Goal: Find specific page/section: Find specific page/section

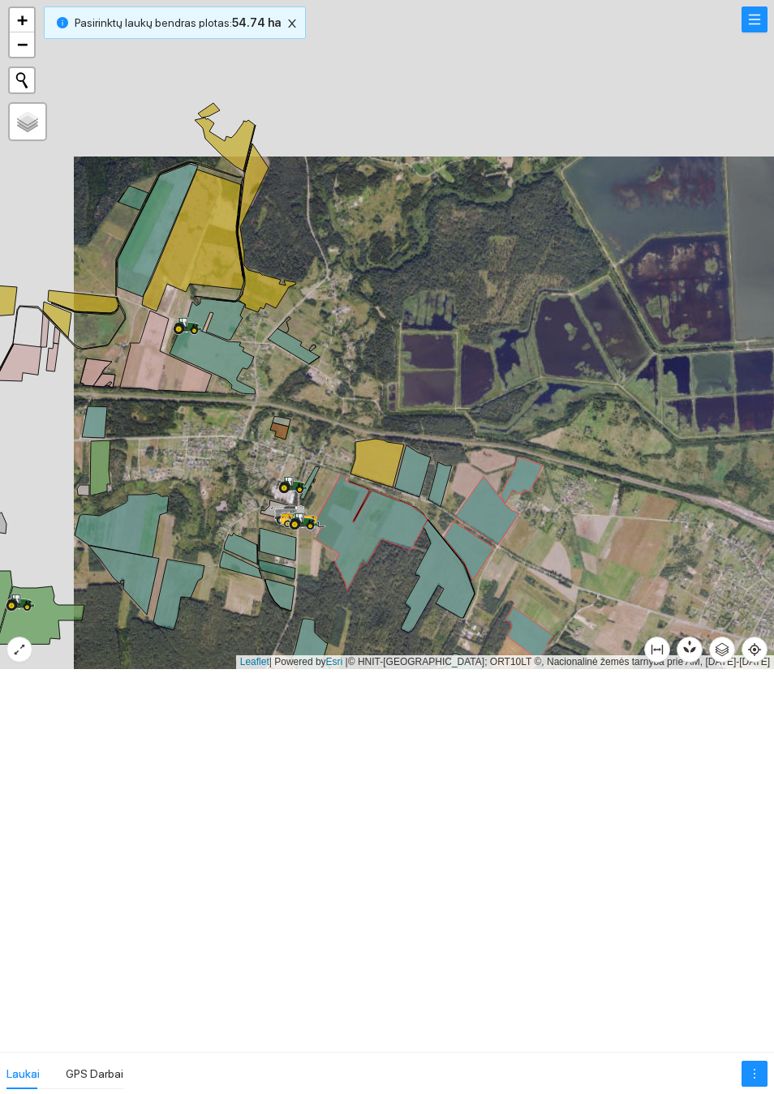
scroll to position [4475, 0]
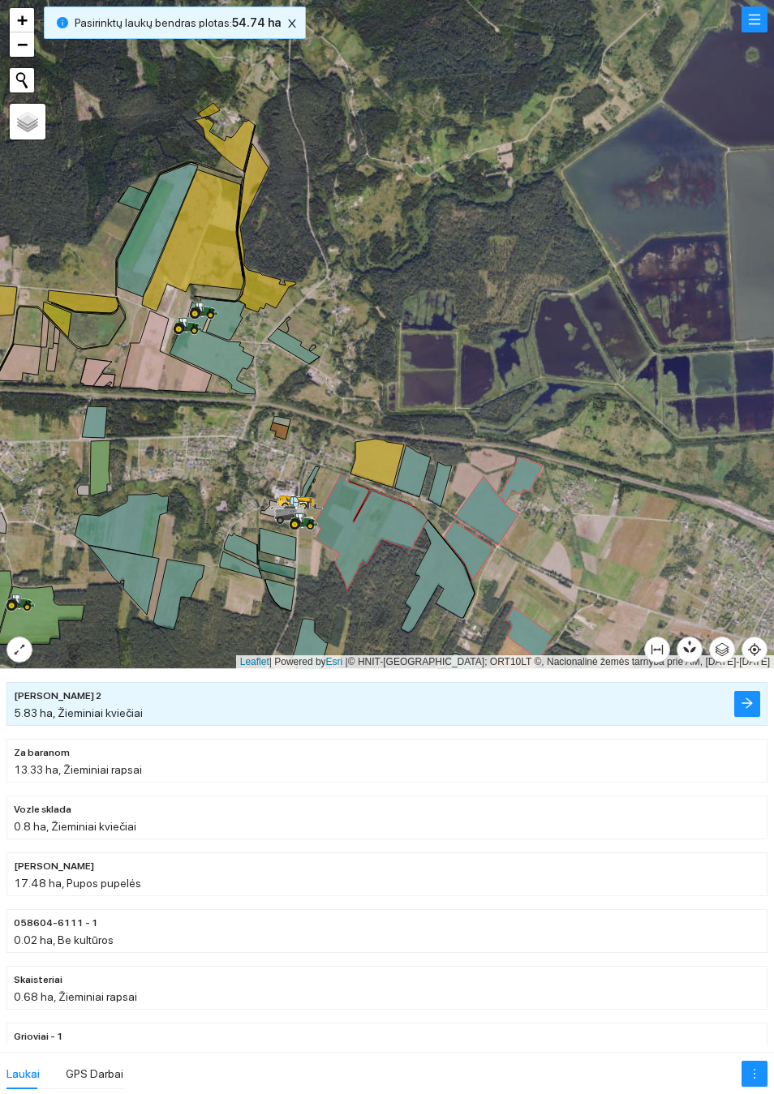
click at [741, 32] on button "button" at bounding box center [754, 19] width 26 height 26
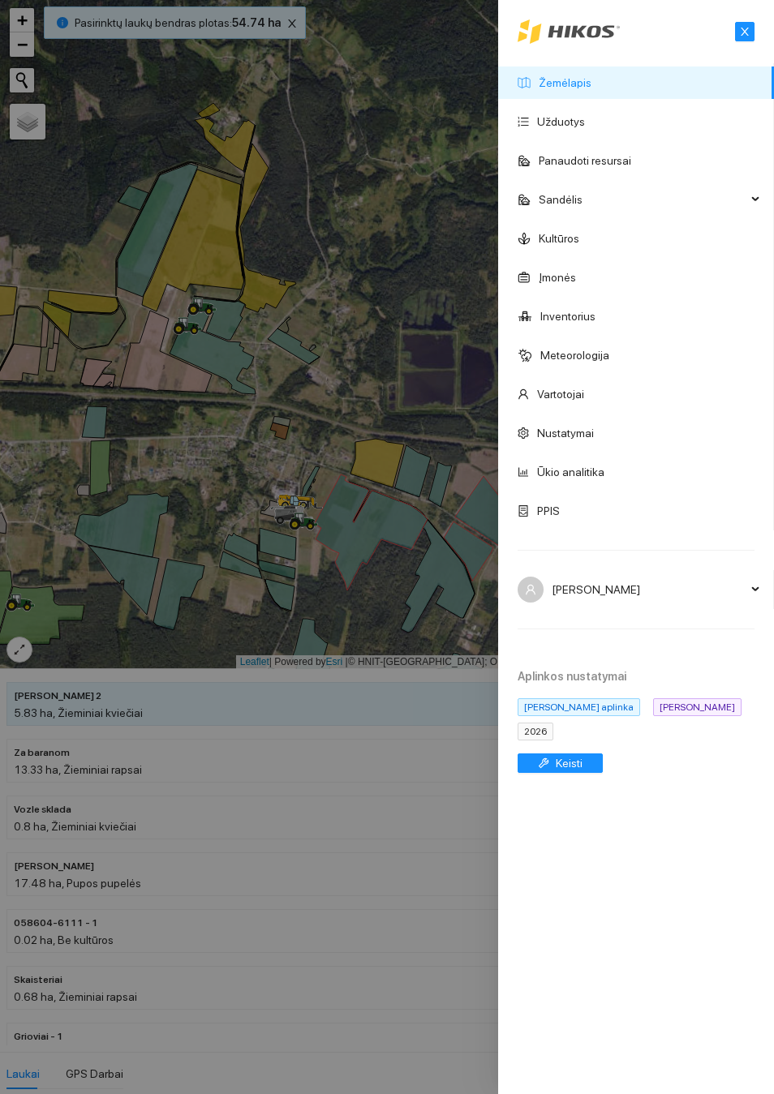
click at [283, 433] on div at bounding box center [387, 547] width 774 height 1094
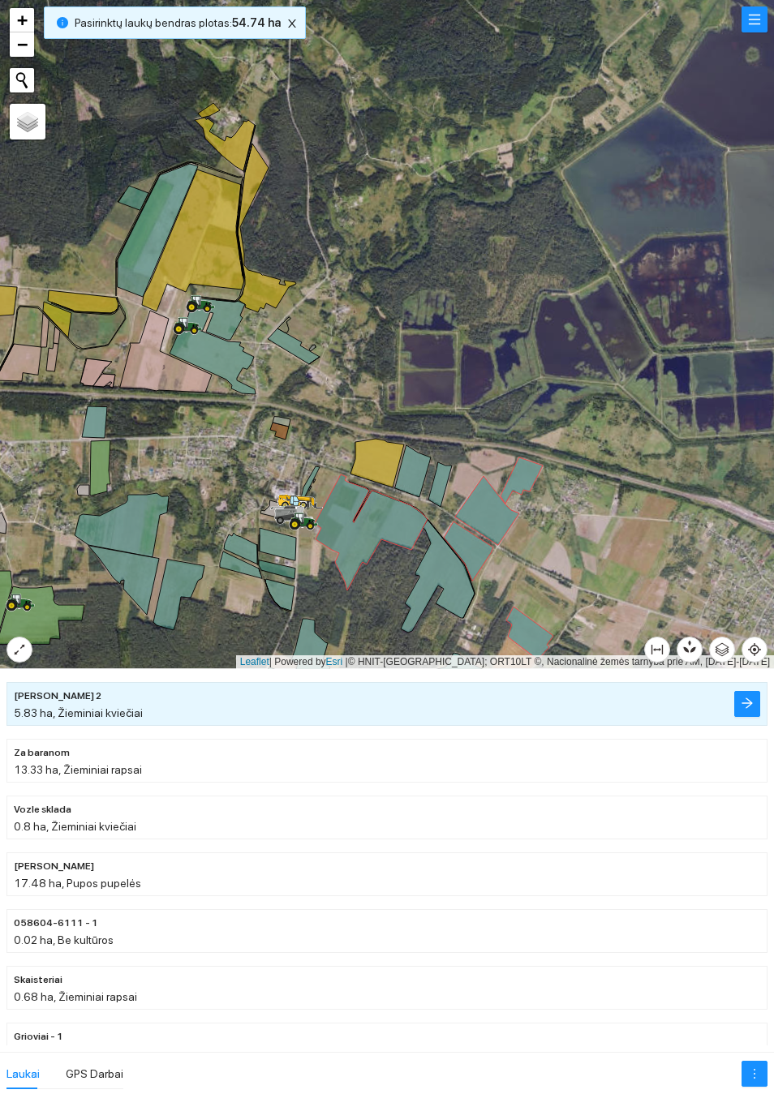
click at [32, 1071] on div "Laukai" at bounding box center [22, 1074] width 33 height 18
click at [24, 1077] on div "Laukai" at bounding box center [22, 1074] width 33 height 18
click at [97, 1077] on div "GPS Darbai" at bounding box center [95, 1074] width 58 height 18
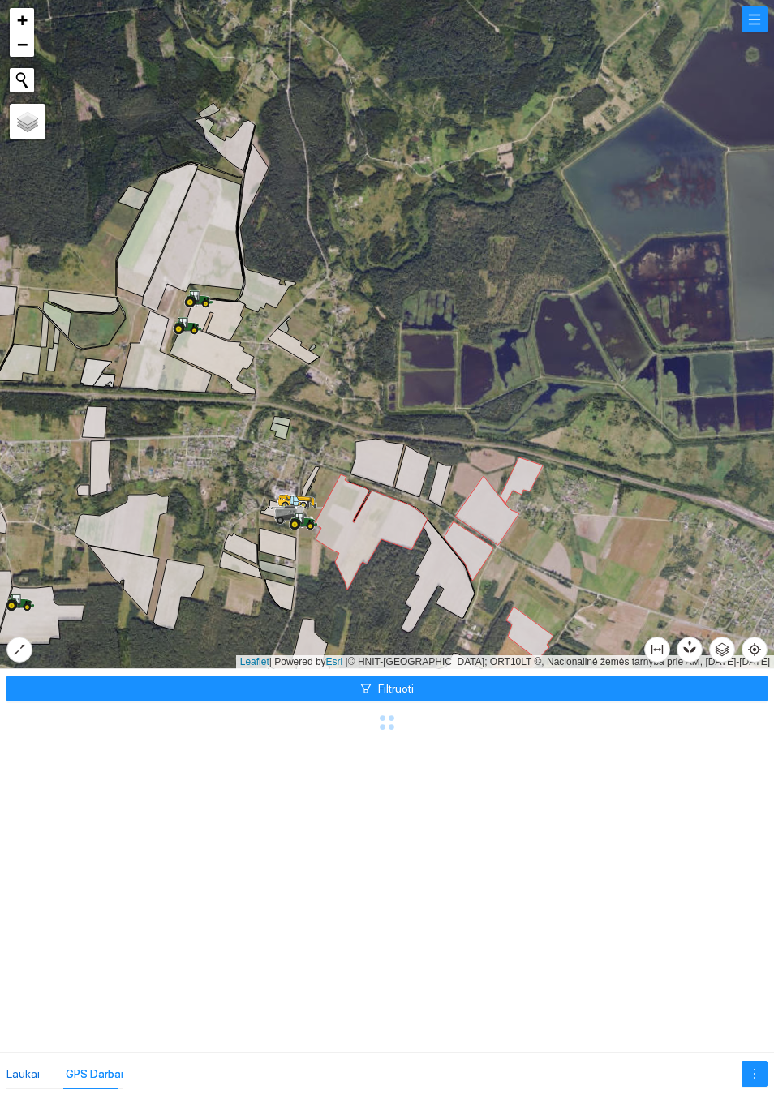
click at [28, 1077] on div "Laukai" at bounding box center [22, 1074] width 33 height 18
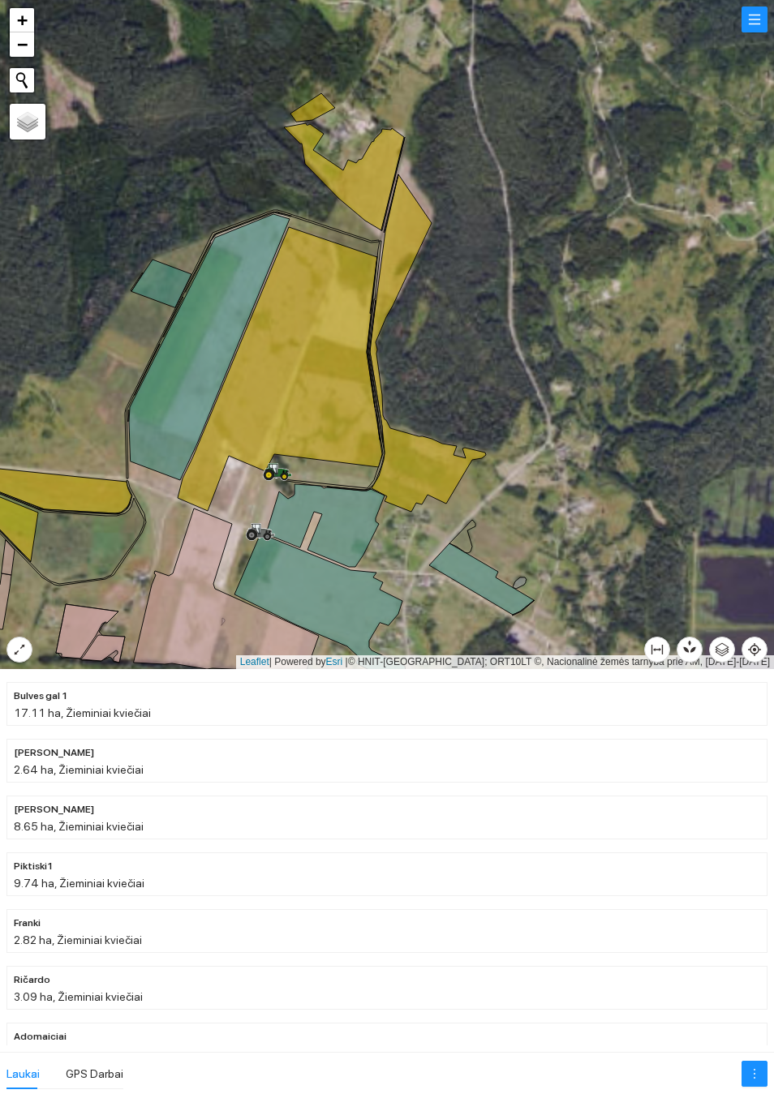
click at [260, 533] on icon at bounding box center [257, 529] width 8 height 10
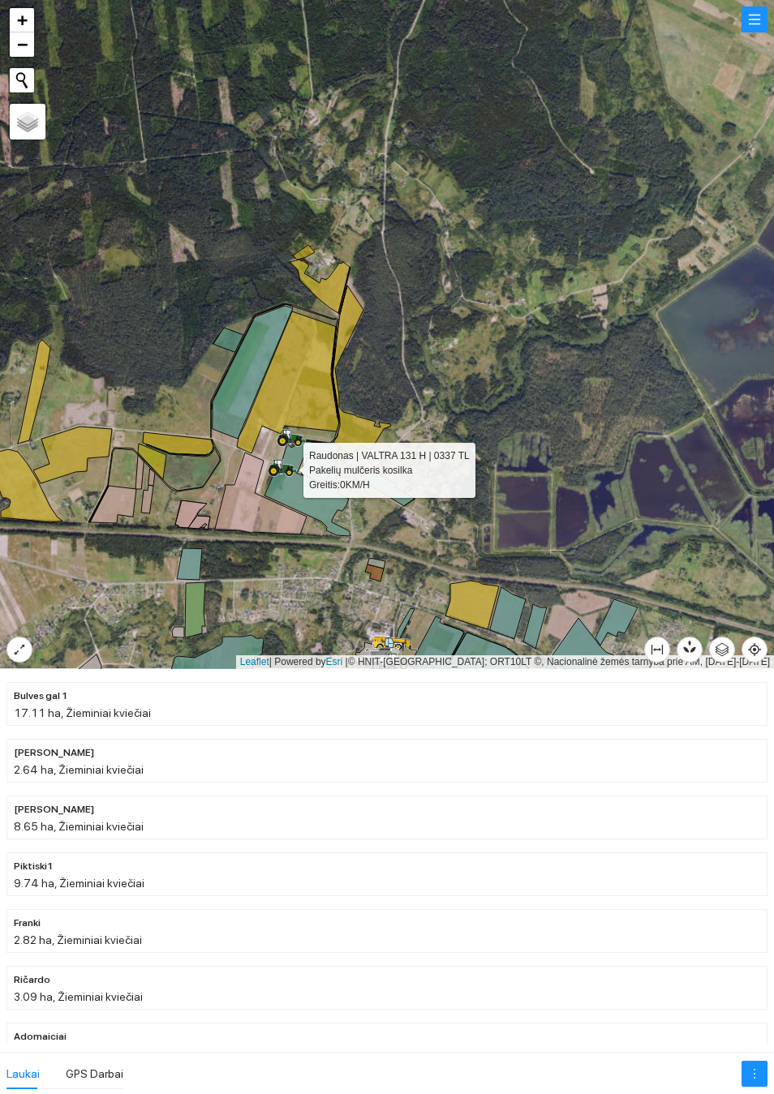
click at [628, 430] on div at bounding box center [387, 334] width 774 height 669
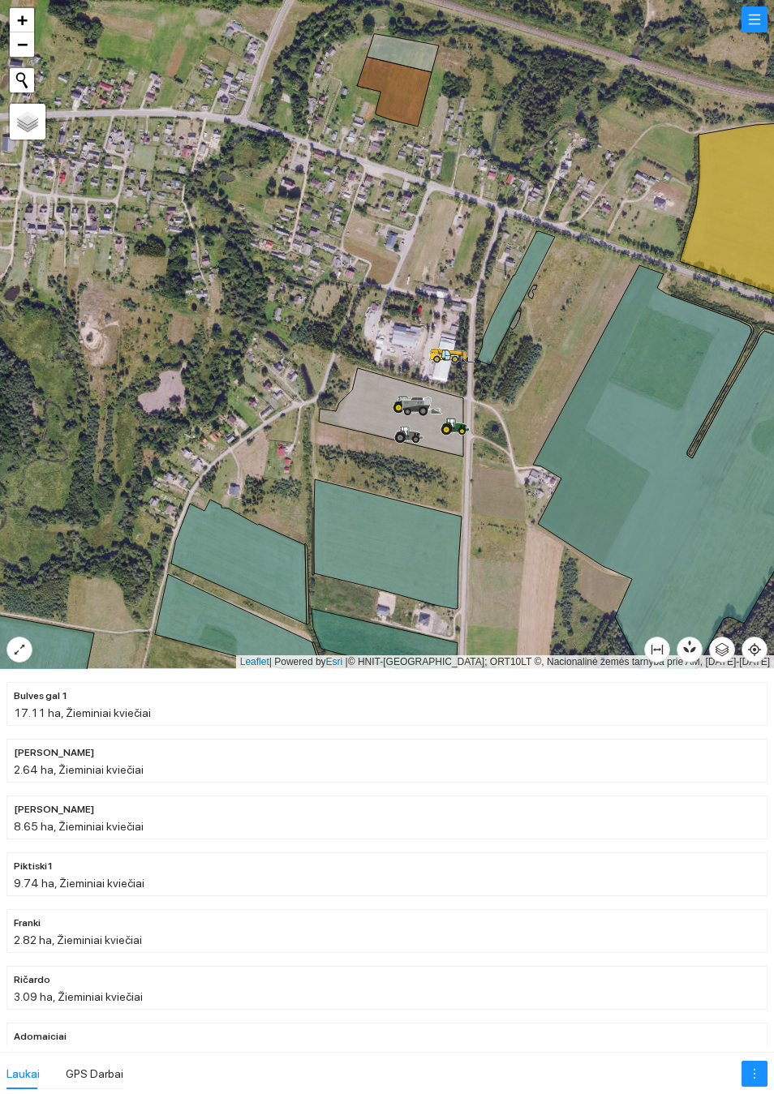
click at [753, 32] on button "button" at bounding box center [754, 19] width 26 height 26
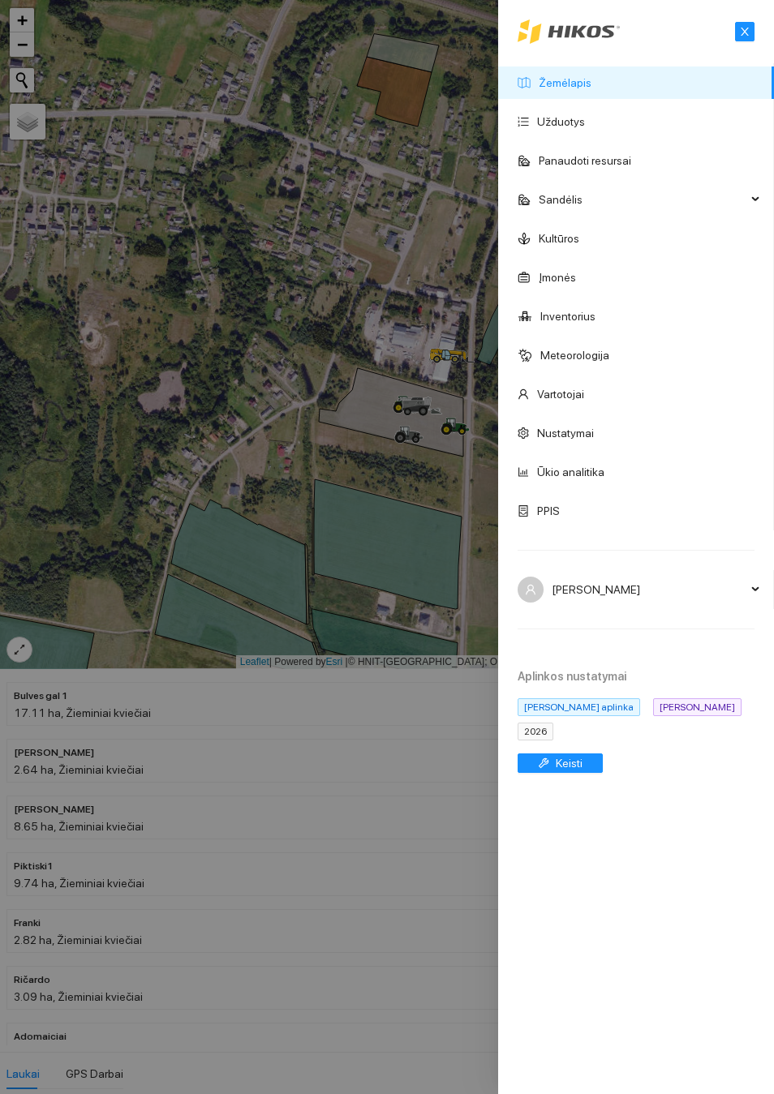
click at [549, 741] on span "2026" at bounding box center [536, 732] width 36 height 18
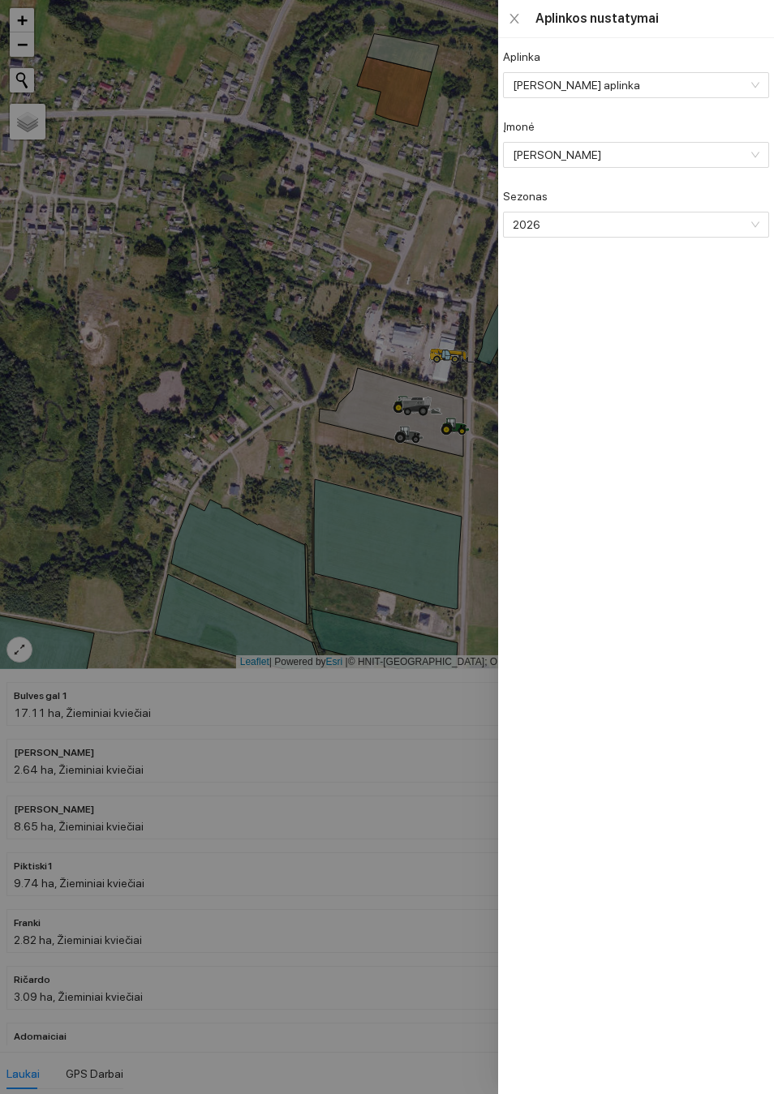
click at [619, 236] on span "2026" at bounding box center [634, 225] width 243 height 24
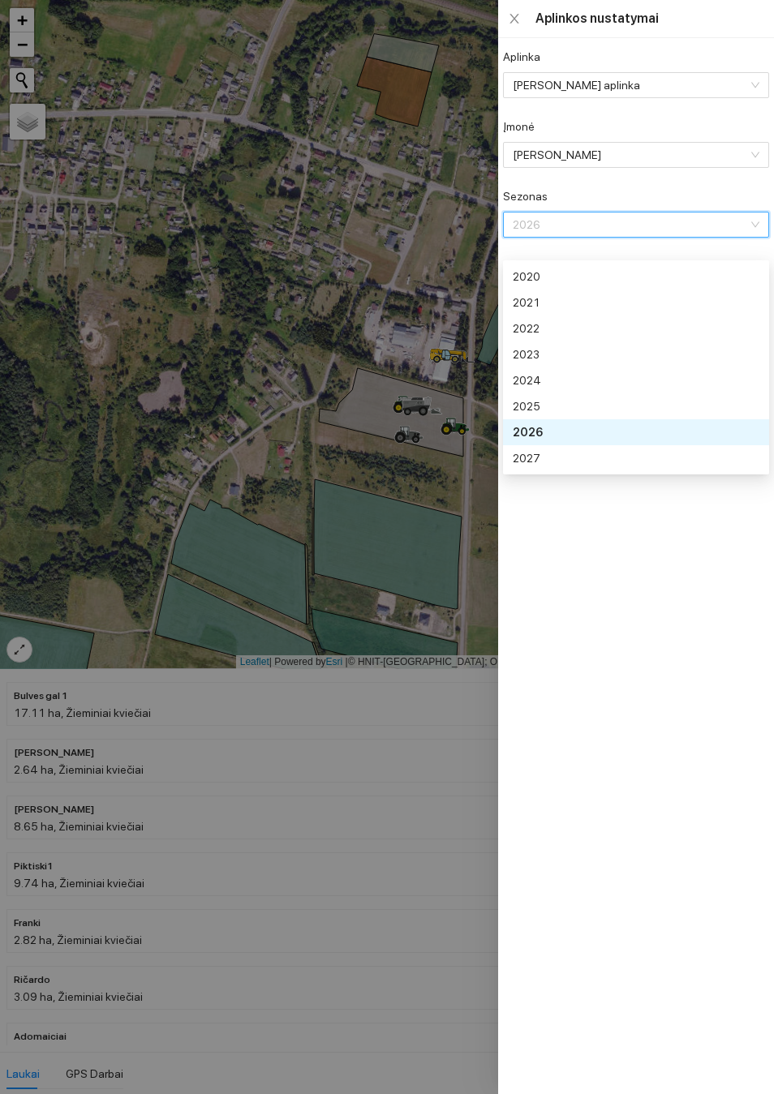
click at [556, 402] on div "2025" at bounding box center [634, 407] width 243 height 18
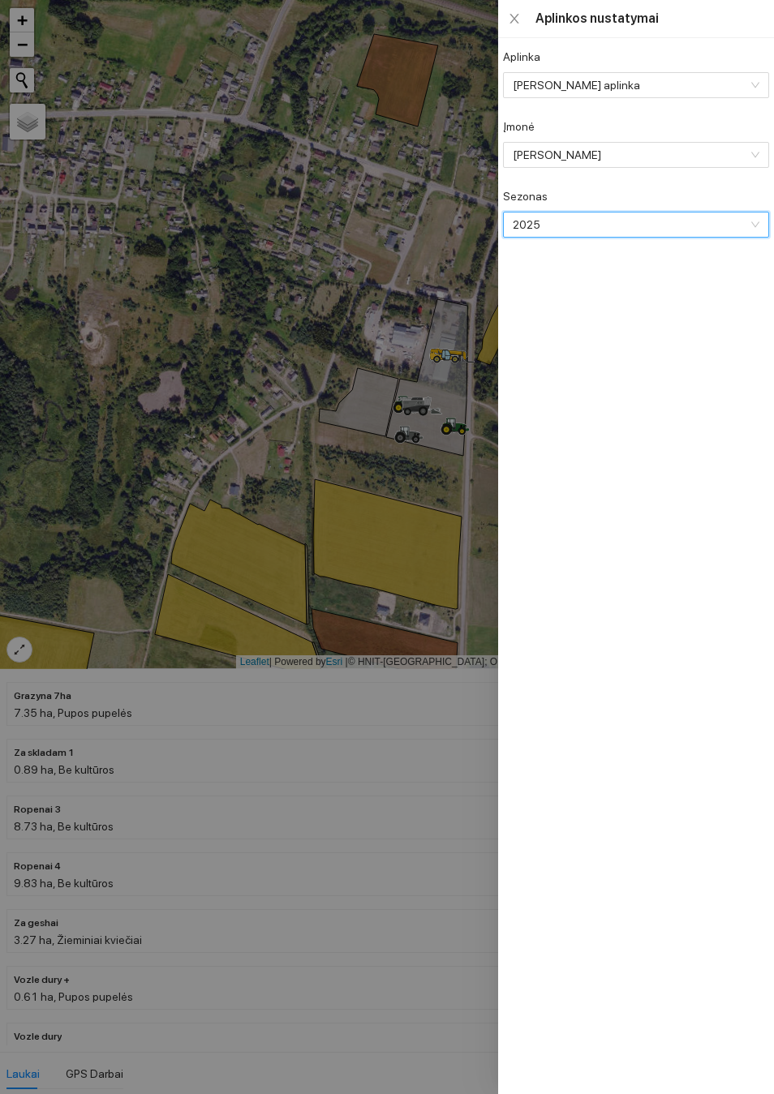
click at [474, 505] on div at bounding box center [387, 547] width 774 height 1094
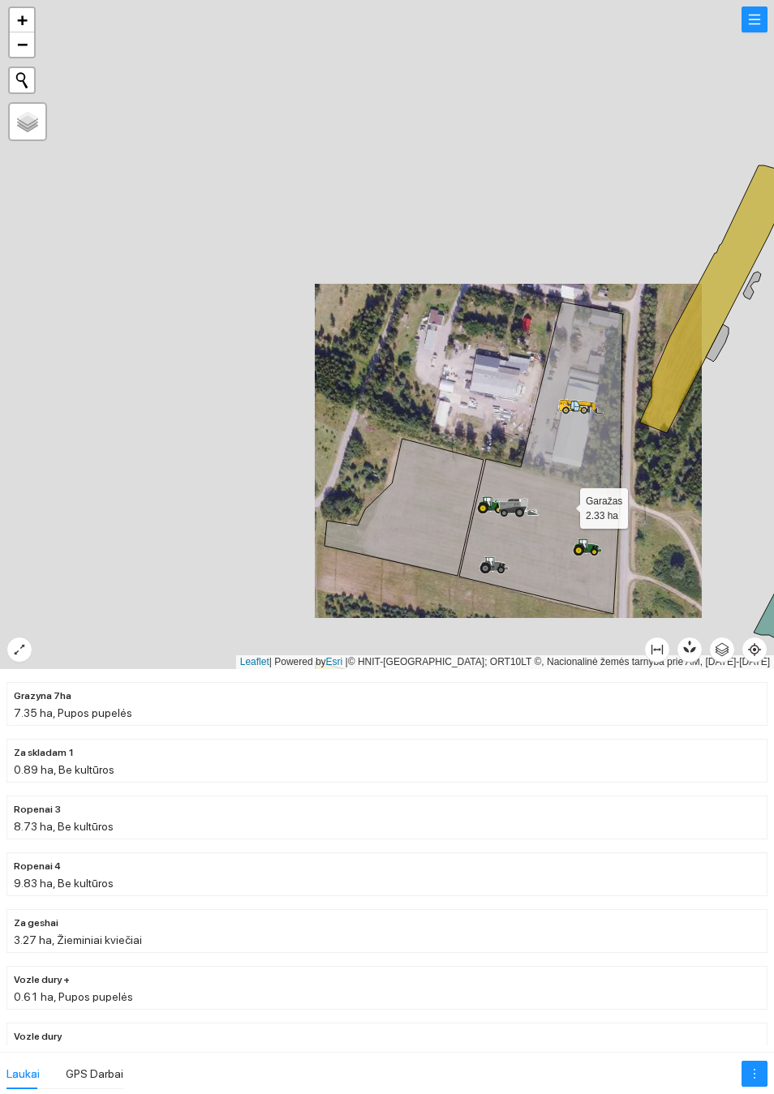
click at [765, 32] on button "button" at bounding box center [754, 19] width 26 height 26
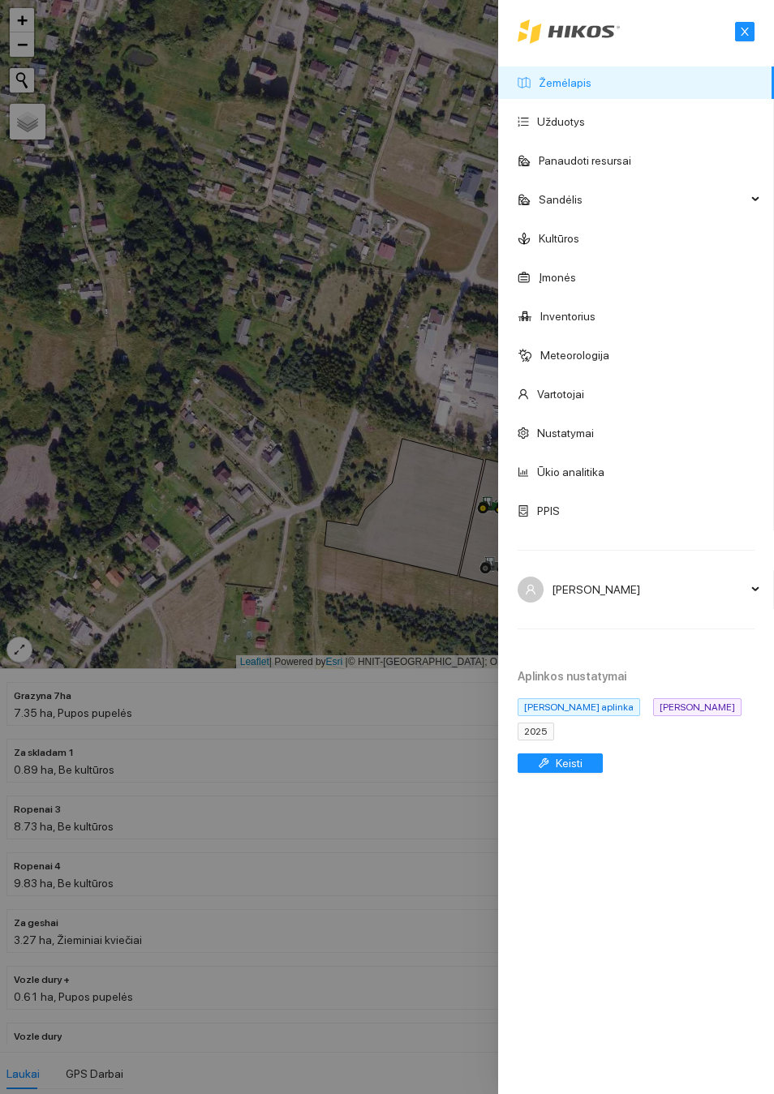
click at [552, 741] on span "2025" at bounding box center [536, 732] width 37 height 18
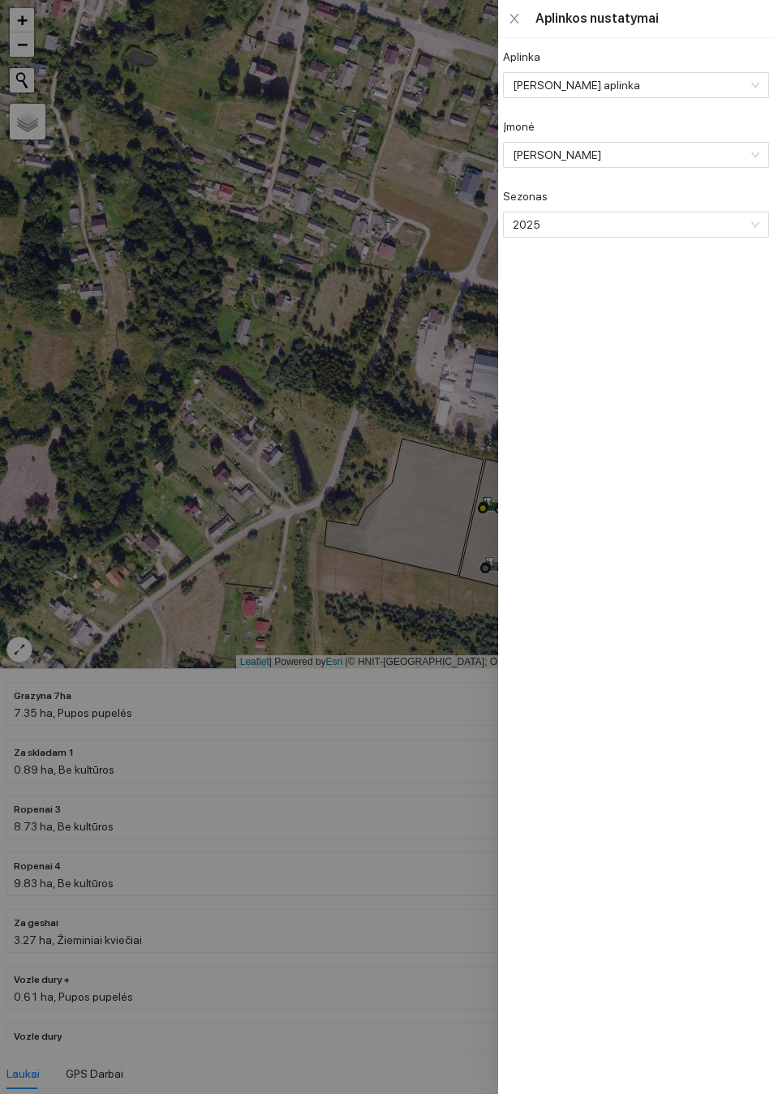
click at [592, 237] on span "2025" at bounding box center [634, 225] width 243 height 24
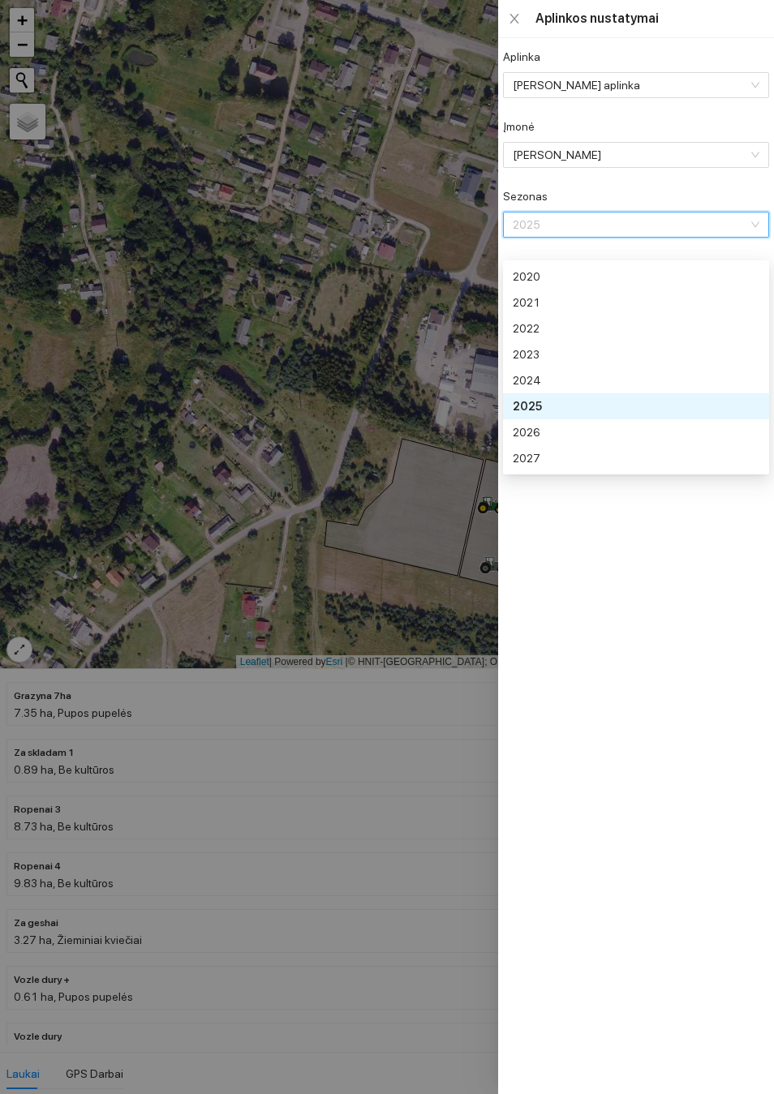
click at [551, 428] on div "2026" at bounding box center [634, 432] width 243 height 18
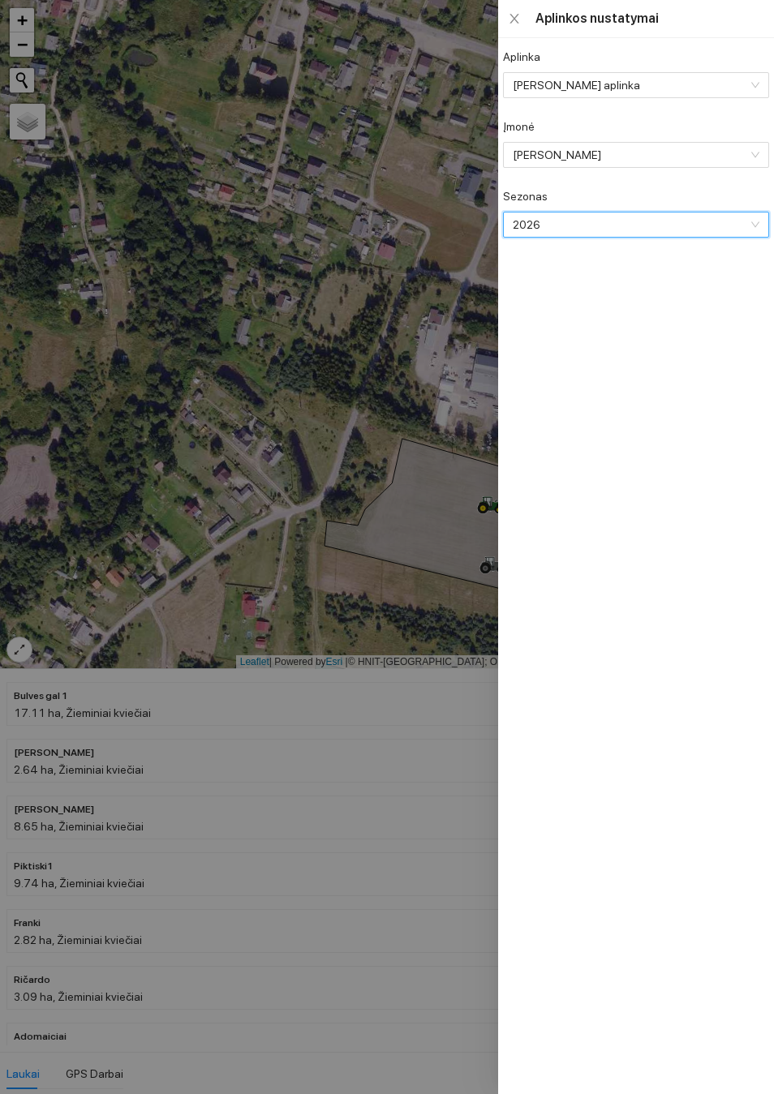
click at [614, 237] on span "2026" at bounding box center [634, 225] width 243 height 24
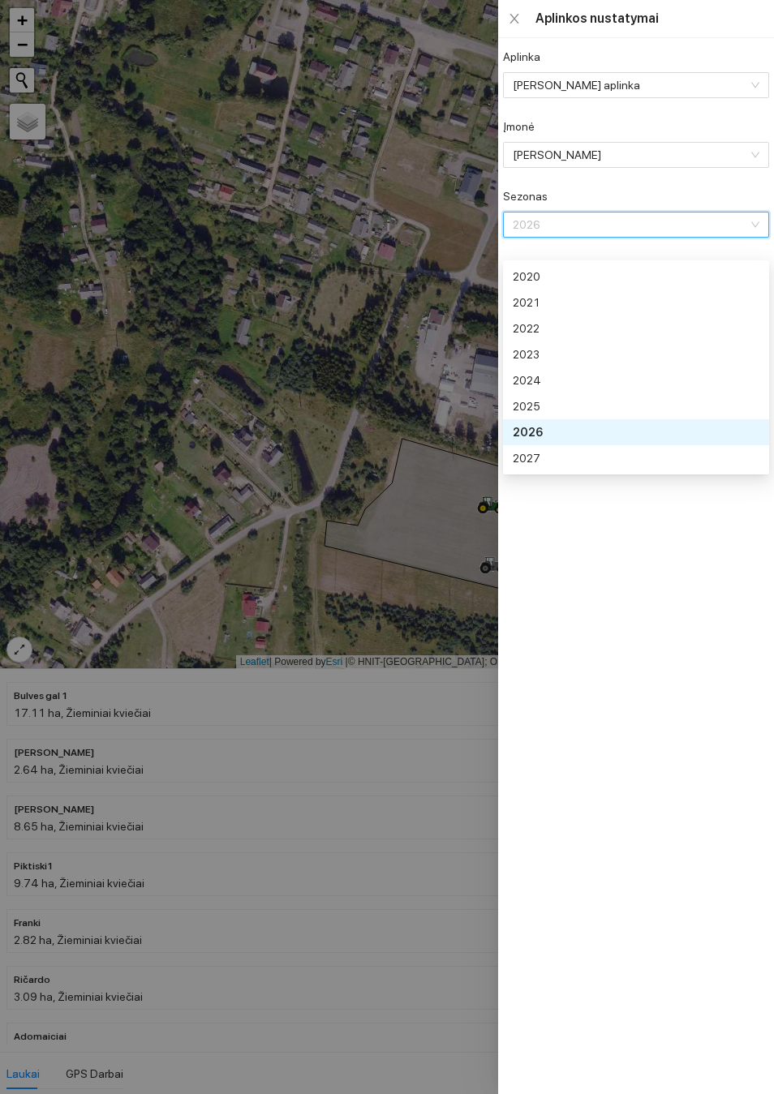
click at [549, 406] on div "2025" at bounding box center [634, 407] width 243 height 18
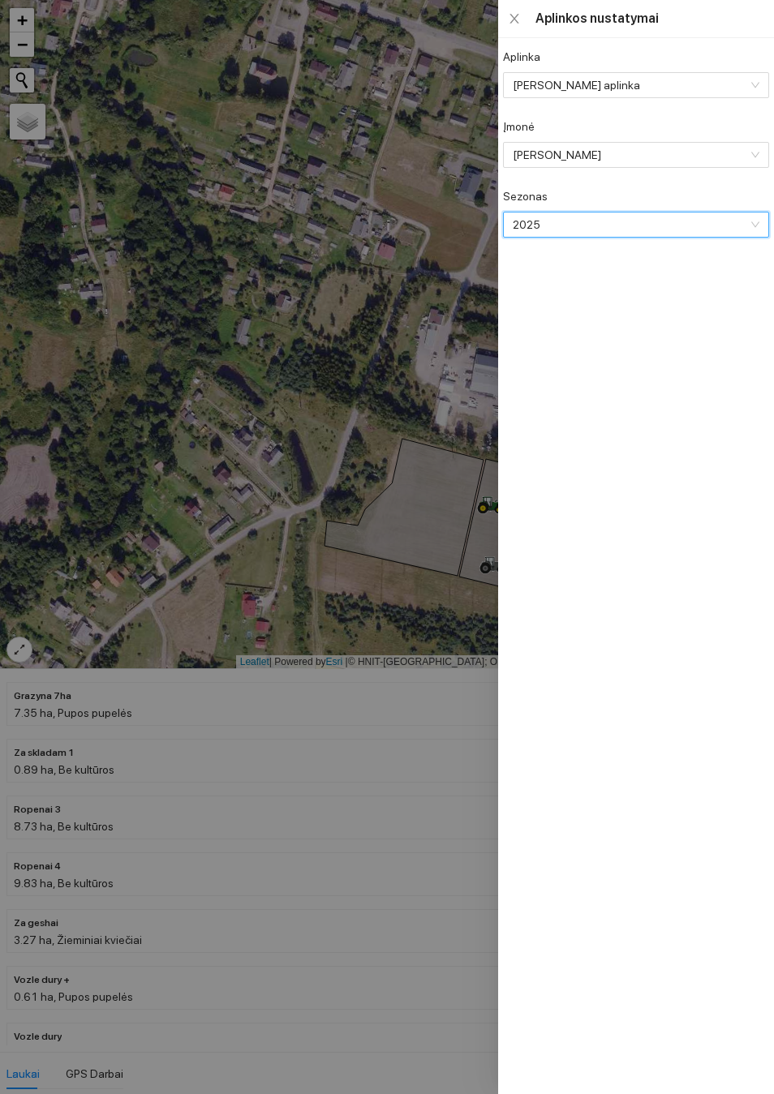
click at [317, 473] on div at bounding box center [387, 547] width 774 height 1094
